Goal: Information Seeking & Learning: Check status

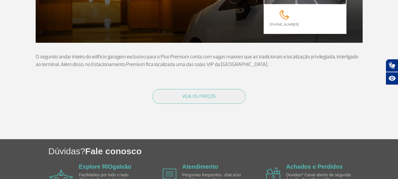
scroll to position [118, 0]
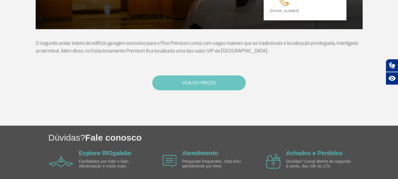
click at [187, 82] on button "VEJA OS PREÇOS" at bounding box center [198, 82] width 93 height 15
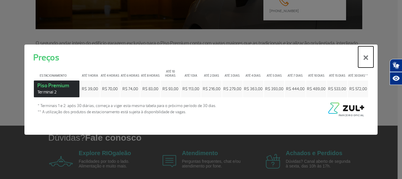
click at [363, 60] on button "×" at bounding box center [365, 56] width 15 height 21
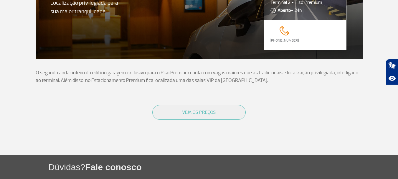
scroll to position [0, 0]
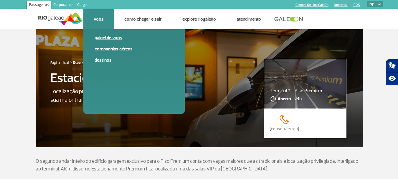
click at [104, 39] on link "Painel de voos" at bounding box center [133, 37] width 79 height 6
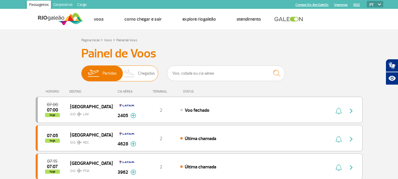
click at [142, 74] on span "Chegadas" at bounding box center [146, 73] width 17 height 15
click at [81, 70] on input "Partidas Chegadas" at bounding box center [81, 70] width 0 height 0
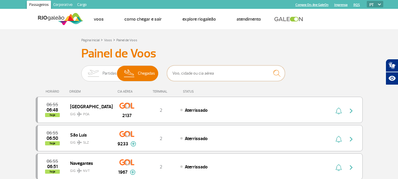
click at [210, 76] on input "text" at bounding box center [226, 73] width 118 height 16
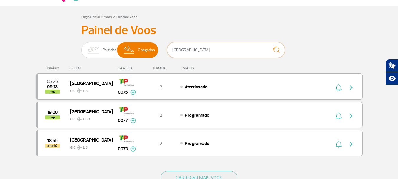
scroll to position [59, 0]
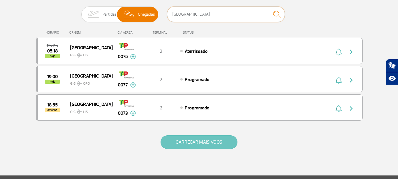
type input "[GEOGRAPHIC_DATA]"
click at [225, 143] on button "CARREGAR MAIS VOOS" at bounding box center [198, 142] width 77 height 14
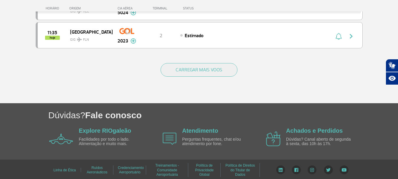
scroll to position [1184, 0]
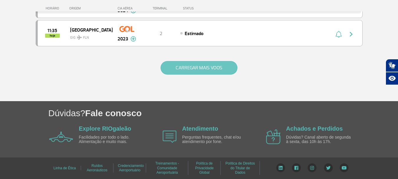
click at [193, 71] on button "CARREGAR MAIS VOOS" at bounding box center [198, 68] width 77 height 14
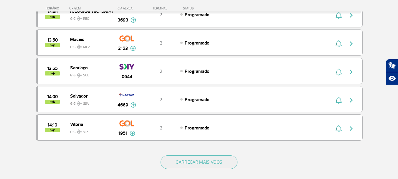
scroll to position [1748, 0]
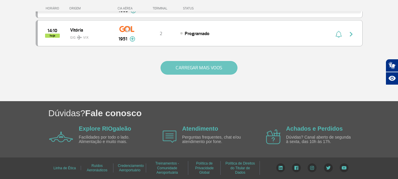
click at [192, 68] on button "CARREGAR MAIS VOOS" at bounding box center [198, 68] width 77 height 14
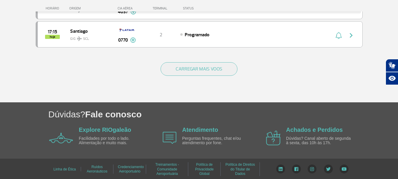
scroll to position [2313, 0]
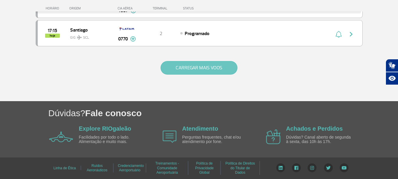
click at [202, 66] on button "CARREGAR MAIS VOOS" at bounding box center [198, 68] width 77 height 14
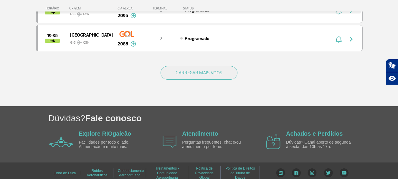
scroll to position [2878, 0]
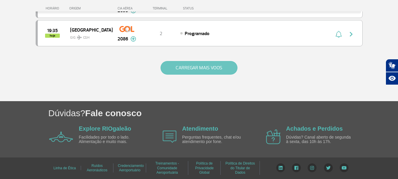
click at [200, 71] on button "CARREGAR MAIS VOOS" at bounding box center [198, 68] width 77 height 14
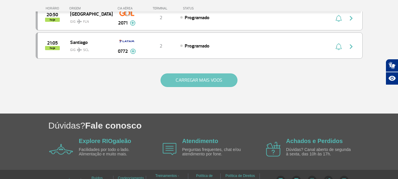
scroll to position [3443, 0]
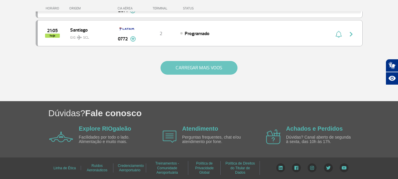
click at [202, 68] on button "CARREGAR MAIS VOOS" at bounding box center [198, 68] width 77 height 14
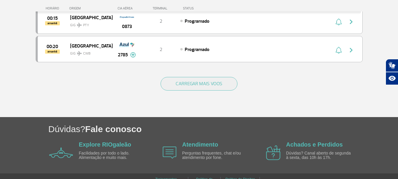
scroll to position [4008, 0]
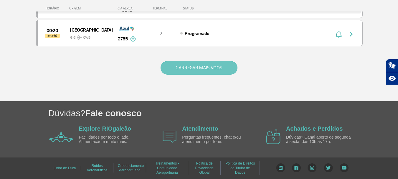
click at [209, 68] on button "CARREGAR MAIS VOOS" at bounding box center [198, 68] width 77 height 14
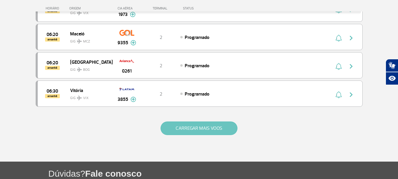
scroll to position [4569, 0]
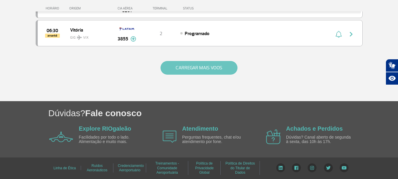
click at [210, 69] on button "CARREGAR MAIS VOOS" at bounding box center [198, 68] width 77 height 14
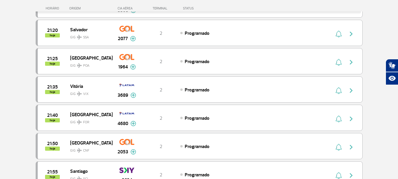
scroll to position [3353, 0]
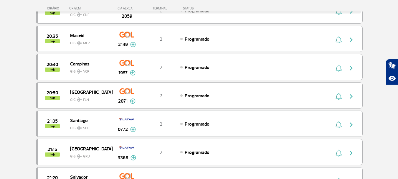
click at [125, 4] on div "HORÁRIO ORIGEM CIA AÉREA TERMINAL STATUS" at bounding box center [203, 5] width 335 height 11
click at [125, 6] on div "CIA AÉREA" at bounding box center [126, 8] width 29 height 4
click at [125, 8] on div "CIA AÉREA" at bounding box center [126, 8] width 29 height 4
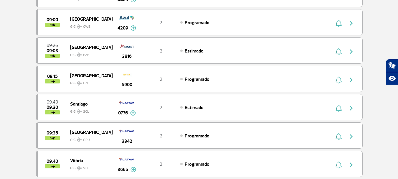
scroll to position [0, 0]
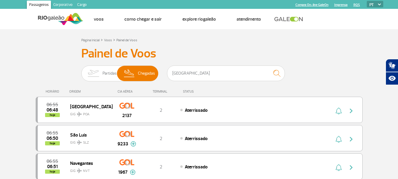
click at [125, 90] on div "CIA AÉREA" at bounding box center [126, 91] width 29 height 4
click at [124, 91] on div "CIA AÉREA" at bounding box center [126, 91] width 29 height 4
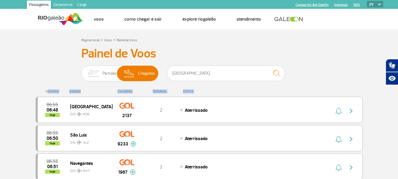
click at [124, 91] on div "CIA AÉREA" at bounding box center [126, 91] width 29 height 4
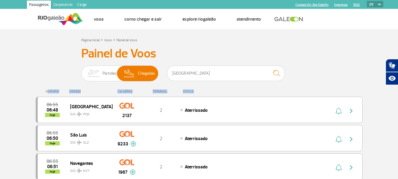
click at [124, 91] on div "CIA AÉREA" at bounding box center [126, 91] width 29 height 4
click at [272, 73] on img "submit" at bounding box center [276, 73] width 13 height 12
click at [278, 69] on img "submit" at bounding box center [276, 73] width 13 height 12
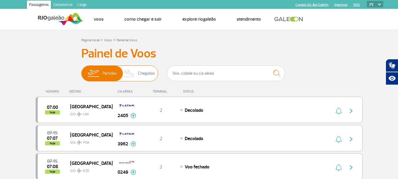
click at [146, 74] on span "Chegadas" at bounding box center [146, 73] width 17 height 15
click at [81, 70] on input "Partidas Chegadas" at bounding box center [81, 70] width 0 height 0
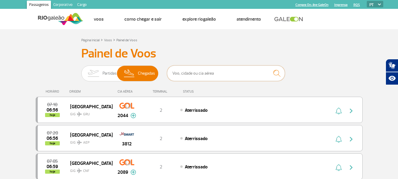
click at [212, 72] on input "text" at bounding box center [226, 73] width 118 height 16
type input "[GEOGRAPHIC_DATA]"
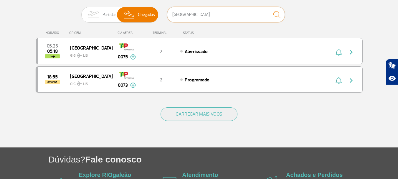
scroll to position [59, 0]
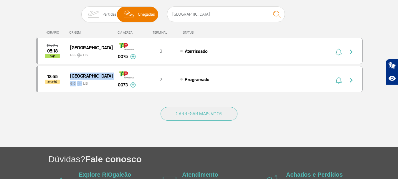
drag, startPoint x: 70, startPoint y: 77, endPoint x: 81, endPoint y: 96, distance: 22.4
click at [81, 96] on div "HORÁRIO ORIGEM CIA AÉREA TERMINAL STATUS 05:25 05:18 hoje Lisboa GIG LIS 0075 2…" at bounding box center [199, 61] width 327 height 75
click at [110, 105] on div "CARREGAR MAIS VOOS" at bounding box center [199, 122] width 327 height 47
click at [133, 56] on img at bounding box center [133, 56] width 6 height 5
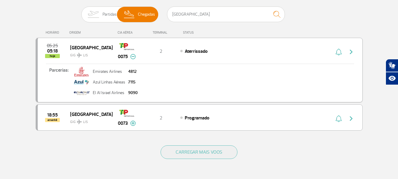
click at [133, 56] on img at bounding box center [133, 56] width 6 height 5
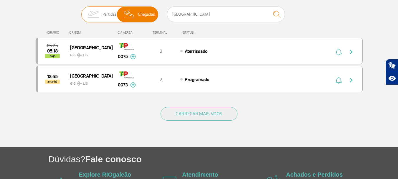
click at [105, 14] on span "Partidas" at bounding box center [109, 14] width 14 height 15
click at [81, 11] on input "Partidas Chegadas" at bounding box center [81, 11] width 0 height 0
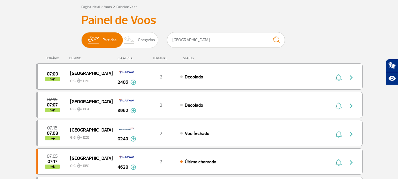
scroll to position [29, 0]
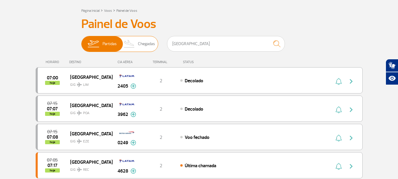
click at [140, 44] on span "Chegadas" at bounding box center [146, 43] width 17 height 15
click at [81, 41] on input "Partidas Chegadas" at bounding box center [81, 41] width 0 height 0
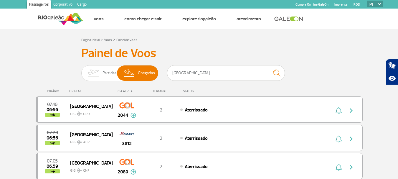
scroll to position [0, 0]
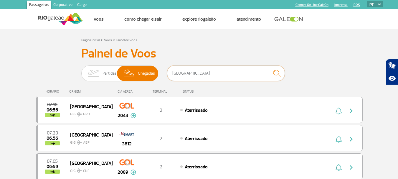
click at [182, 77] on input "lisboa" at bounding box center [226, 73] width 118 height 16
click at [276, 74] on img "submit" at bounding box center [276, 73] width 13 height 12
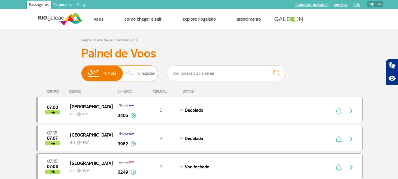
click at [143, 74] on span "Chegadas" at bounding box center [146, 73] width 17 height 15
click at [81, 70] on input "Partidas Chegadas" at bounding box center [81, 70] width 0 height 0
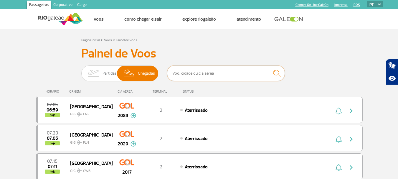
click at [215, 71] on input "text" at bounding box center [226, 73] width 118 height 16
click at [222, 71] on input "text" at bounding box center [226, 73] width 118 height 16
type input "[GEOGRAPHIC_DATA]"
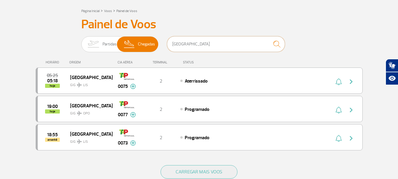
scroll to position [29, 0]
click at [74, 131] on span "[GEOGRAPHIC_DATA]" at bounding box center [89, 133] width 38 height 8
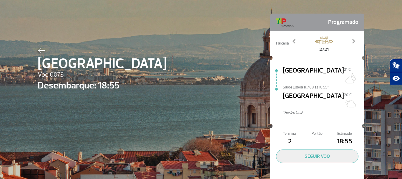
scroll to position [27, 0]
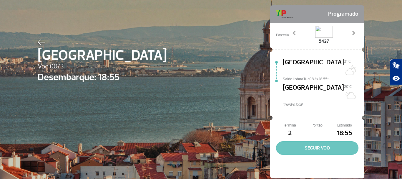
click at [317, 141] on button "SEGUIR VOO" at bounding box center [317, 148] width 82 height 14
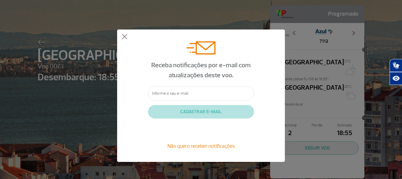
click at [215, 91] on input "text" at bounding box center [201, 93] width 106 height 14
type input "edinhonv2016@gmail.com"
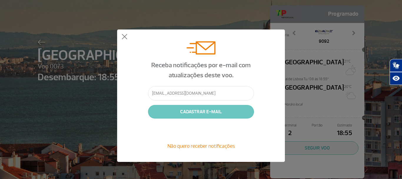
click at [200, 114] on button "CADASTRAR E-MAIL" at bounding box center [201, 112] width 106 height 14
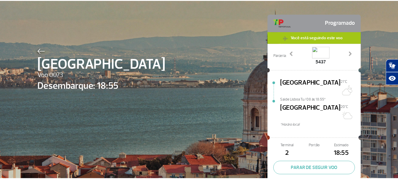
scroll to position [0, 0]
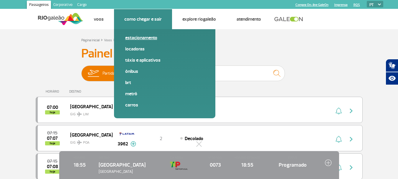
click at [138, 37] on link "Estacionamento" at bounding box center [164, 37] width 79 height 6
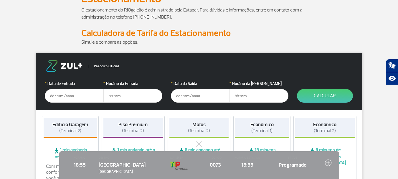
scroll to position [59, 0]
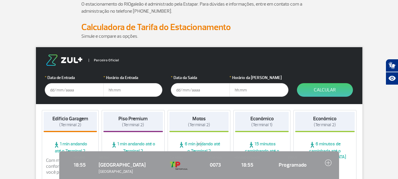
click at [59, 90] on input "text" at bounding box center [74, 90] width 59 height 14
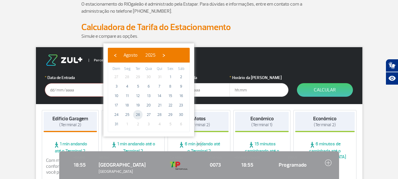
click at [136, 115] on span "26" at bounding box center [137, 114] width 9 height 9
type input "26/08/2025"
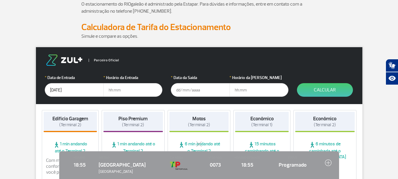
click at [127, 90] on input "text" at bounding box center [132, 90] width 59 height 14
type input "18:00"
click at [196, 90] on input "text" at bounding box center [200, 90] width 59 height 14
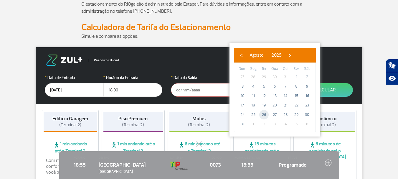
click at [265, 114] on span "26" at bounding box center [263, 114] width 9 height 9
type input "26/08/2025"
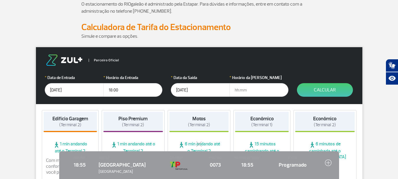
click at [261, 88] on input "text" at bounding box center [258, 90] width 59 height 14
type input "20:00"
click at [351, 95] on form "Parceiro Oficial * Data de Entrada 26/08/2025 * Horário da Entrada 18:00 * Data…" at bounding box center [199, 75] width 326 height 57
click at [339, 92] on button "Calcular" at bounding box center [325, 90] width 56 height 14
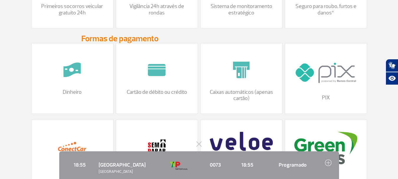
scroll to position [489, 0]
